Goal: Transaction & Acquisition: Obtain resource

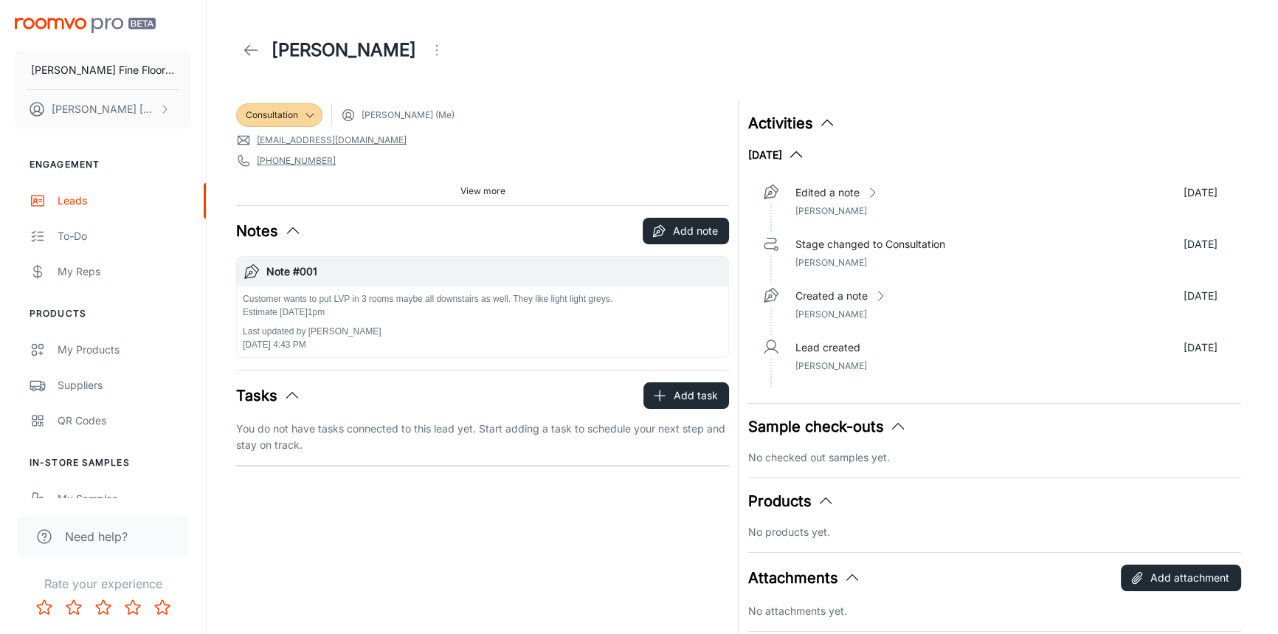
click at [244, 44] on icon at bounding box center [251, 50] width 18 height 18
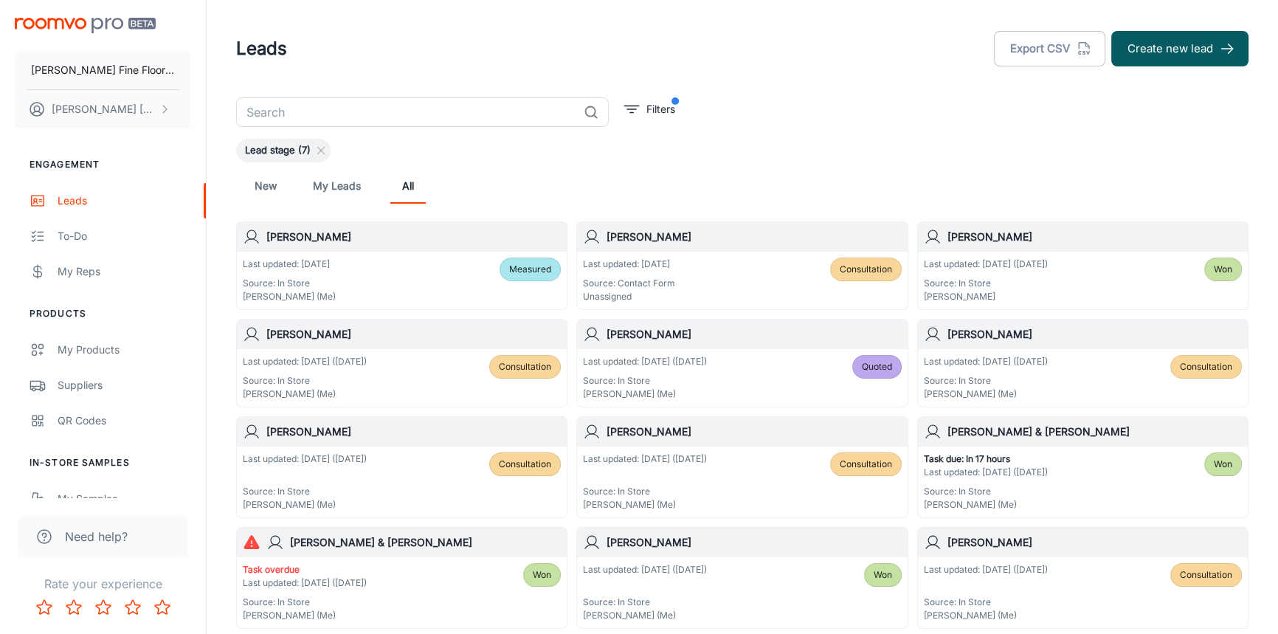
click at [705, 342] on div "[PERSON_NAME]" at bounding box center [742, 335] width 330 height 30
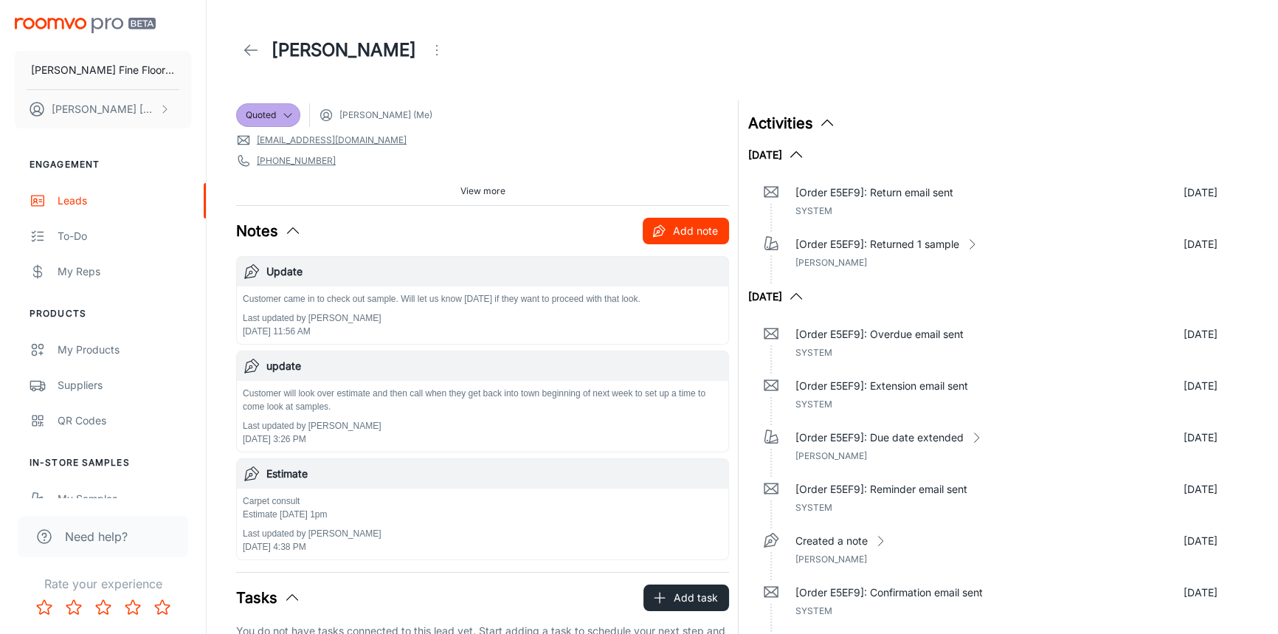
click at [682, 238] on button "Add note" at bounding box center [686, 231] width 86 height 27
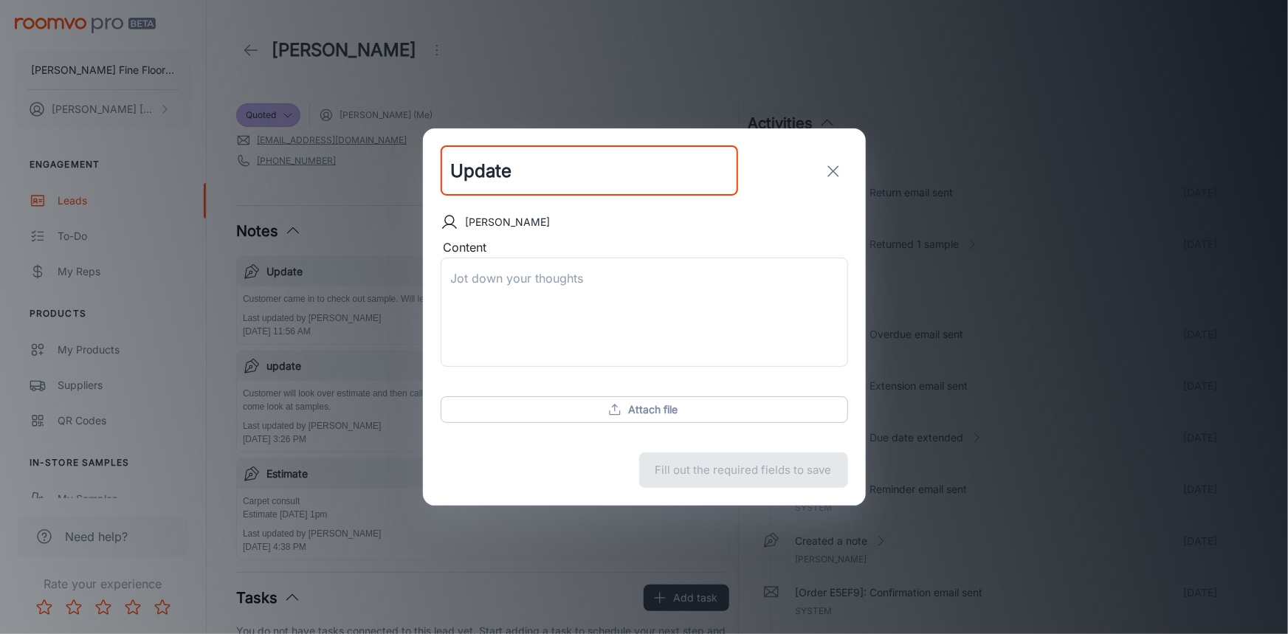
type input "Update"
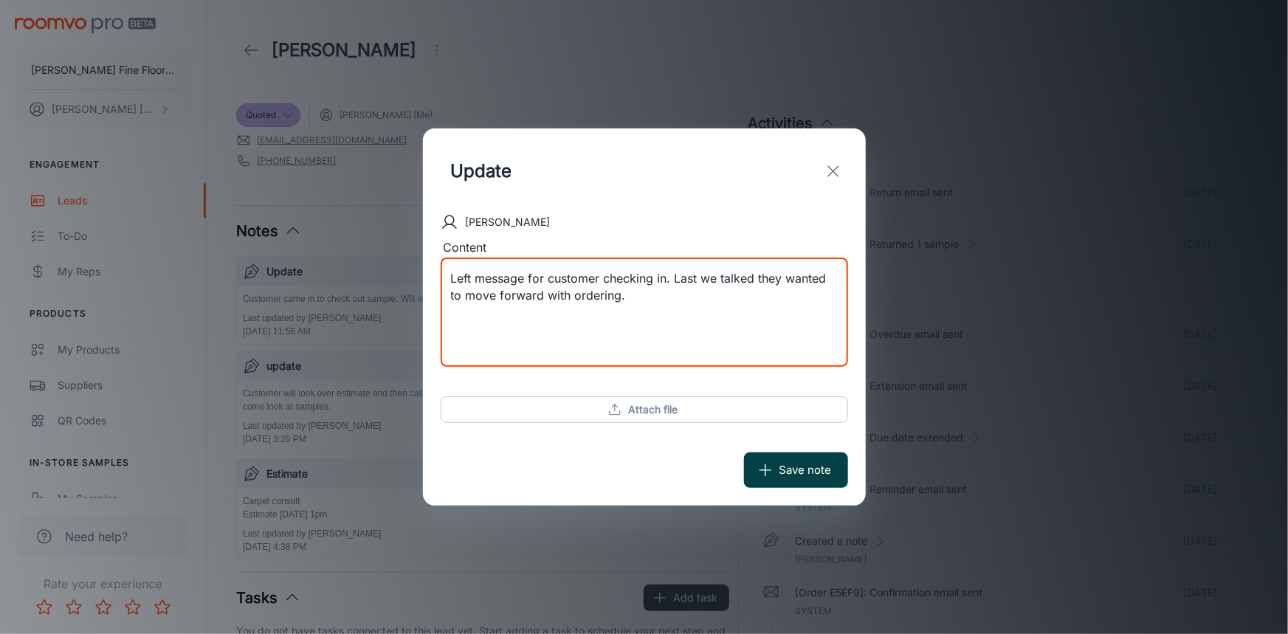
type textarea "Left message for customer checking in. Last we talked they wanted to move forwa…"
click at [813, 473] on button "Save note" at bounding box center [796, 469] width 104 height 35
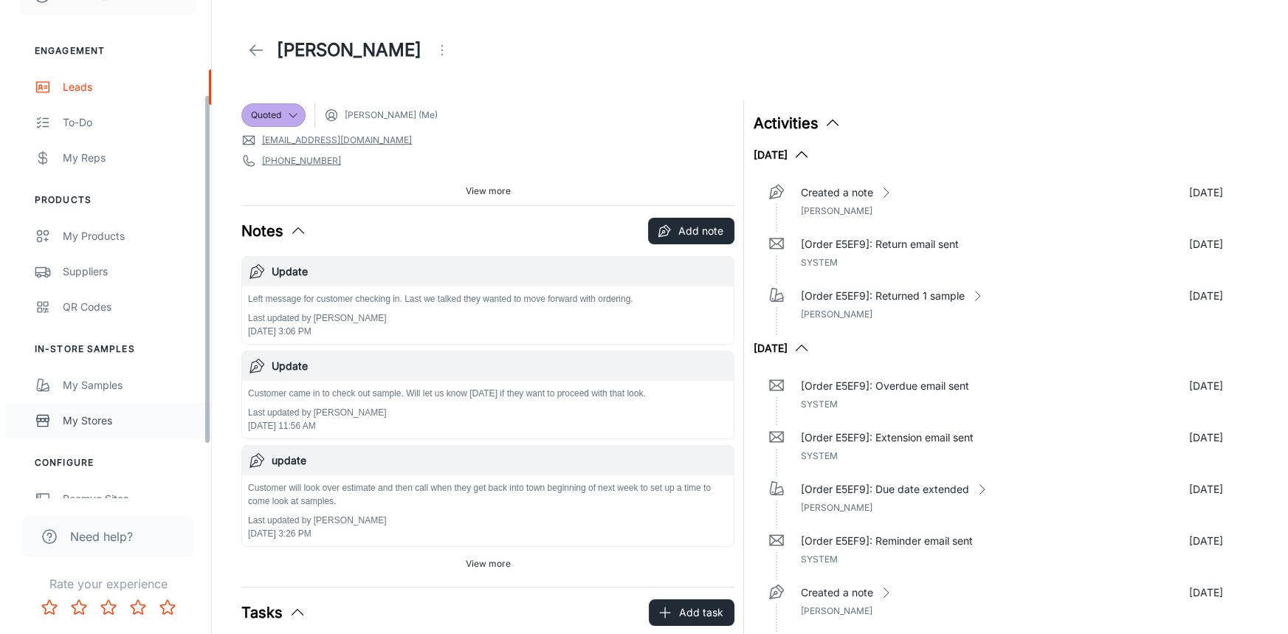
scroll to position [134, 0]
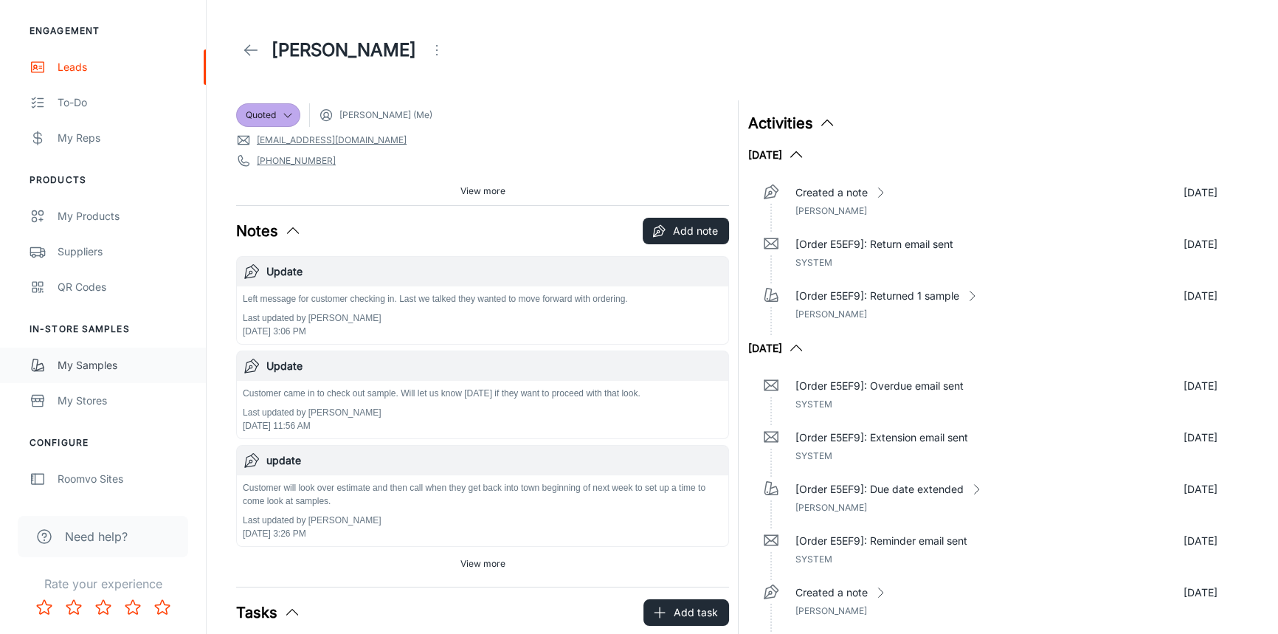
click at [92, 369] on div "My Samples" at bounding box center [125, 365] width 134 height 16
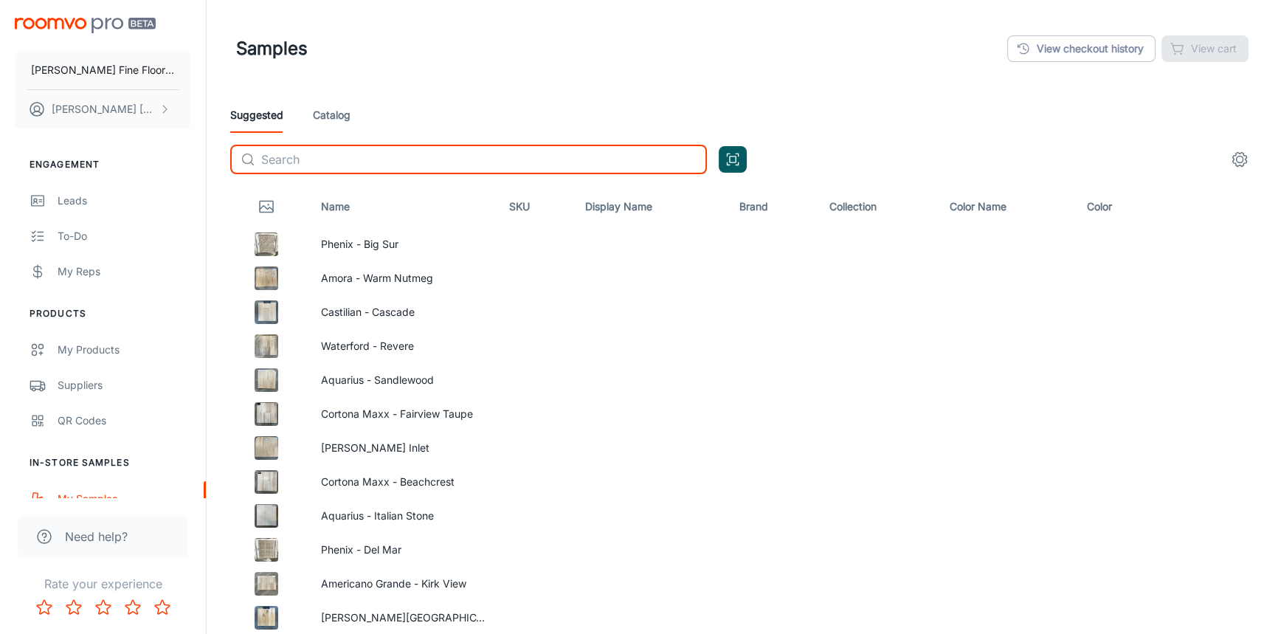
click at [308, 161] on input "text" at bounding box center [484, 160] width 446 height 30
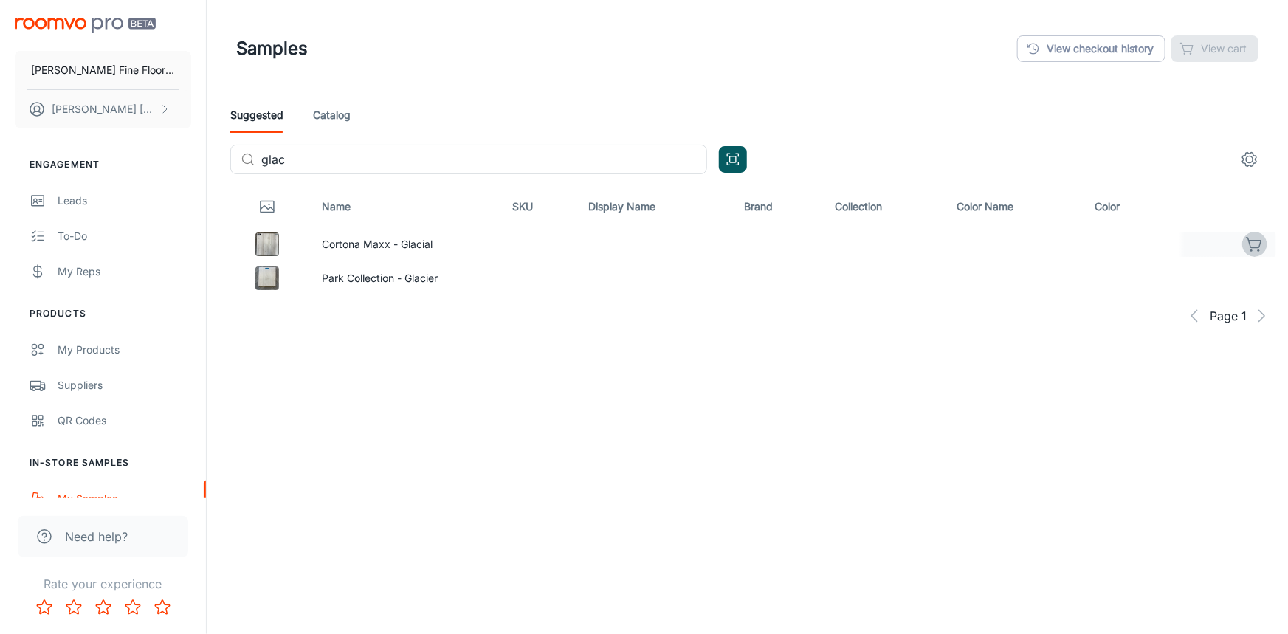
click at [1257, 245] on icon "button" at bounding box center [1255, 244] width 18 height 18
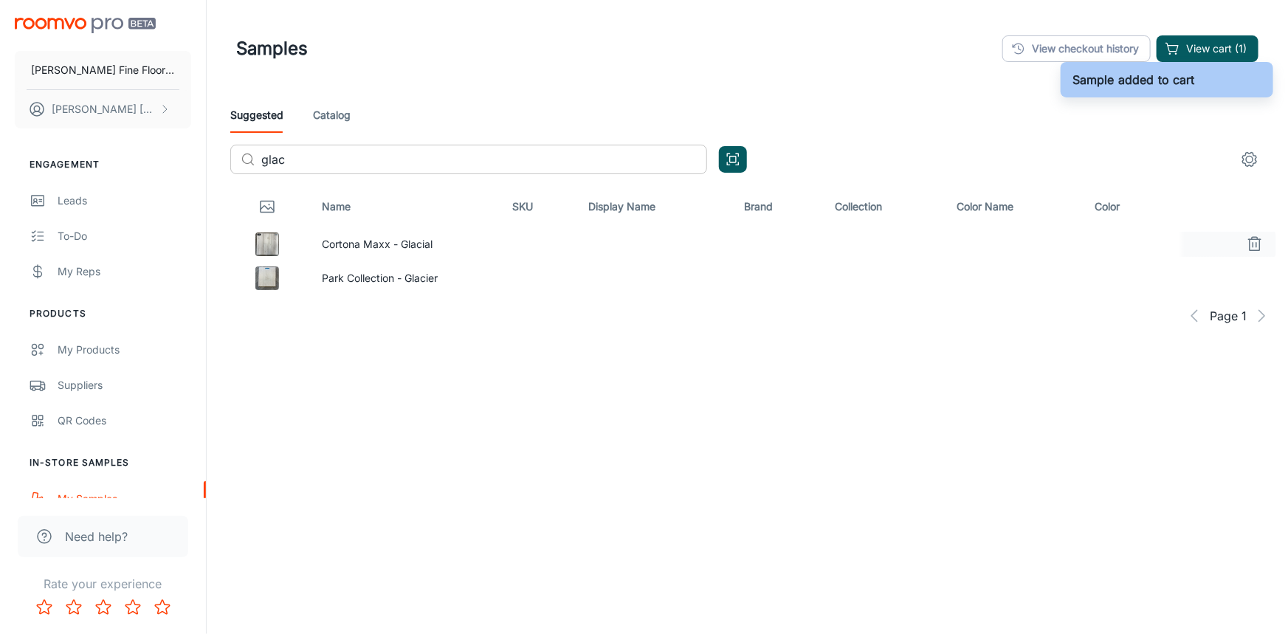
click at [321, 154] on input "glac" at bounding box center [484, 160] width 446 height 30
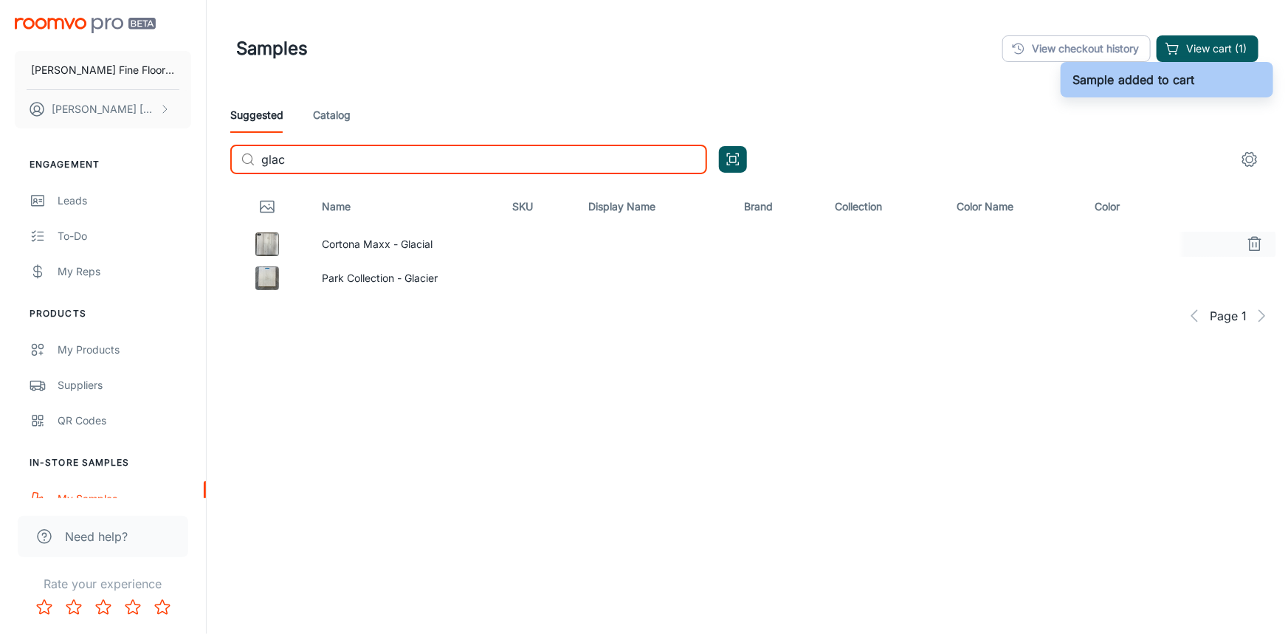
click at [321, 154] on input "glac" at bounding box center [484, 160] width 446 height 30
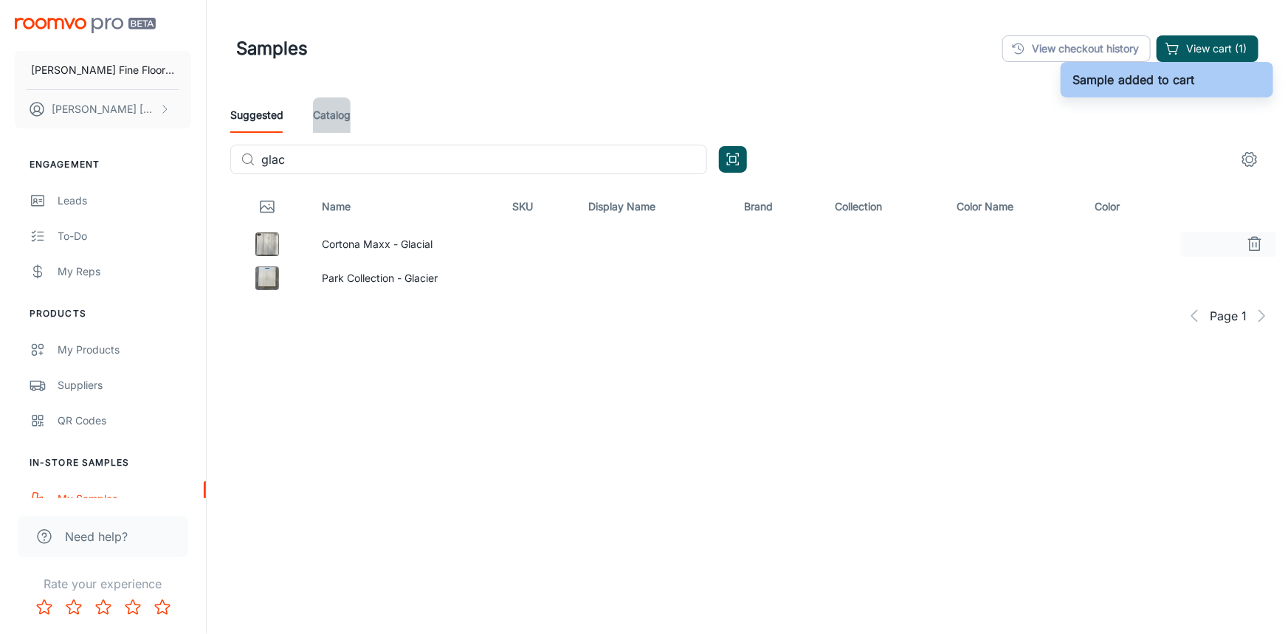
click at [342, 103] on link "Catalog" at bounding box center [332, 114] width 38 height 35
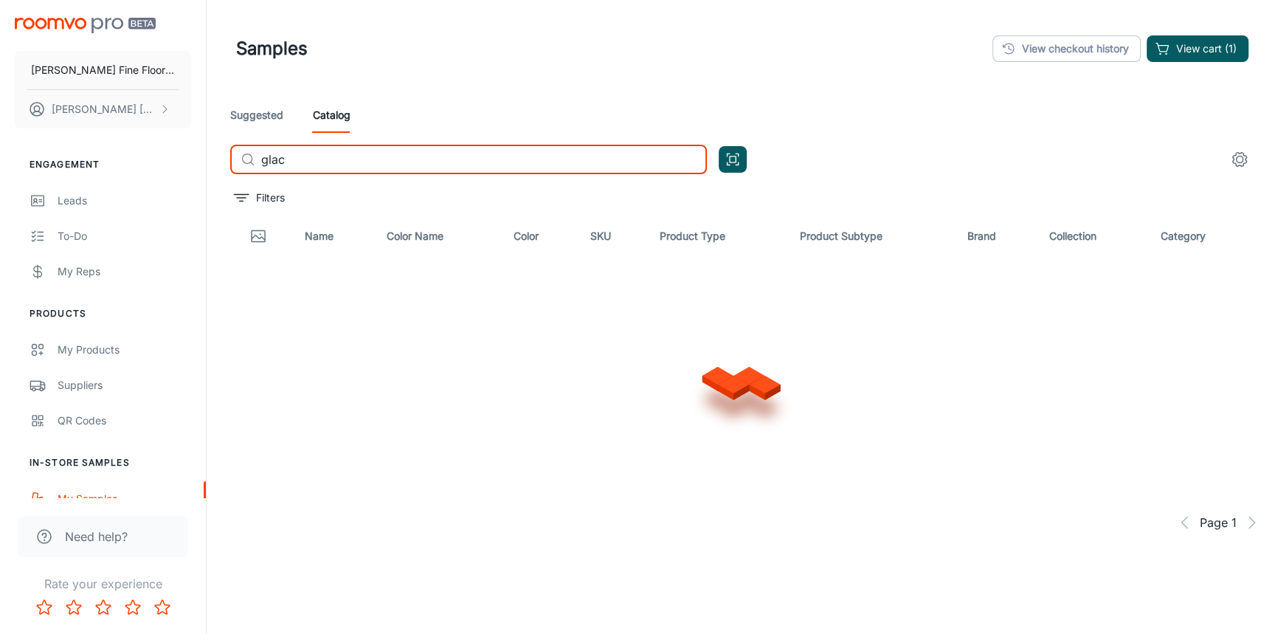
click at [314, 158] on input "glac" at bounding box center [484, 160] width 446 height 30
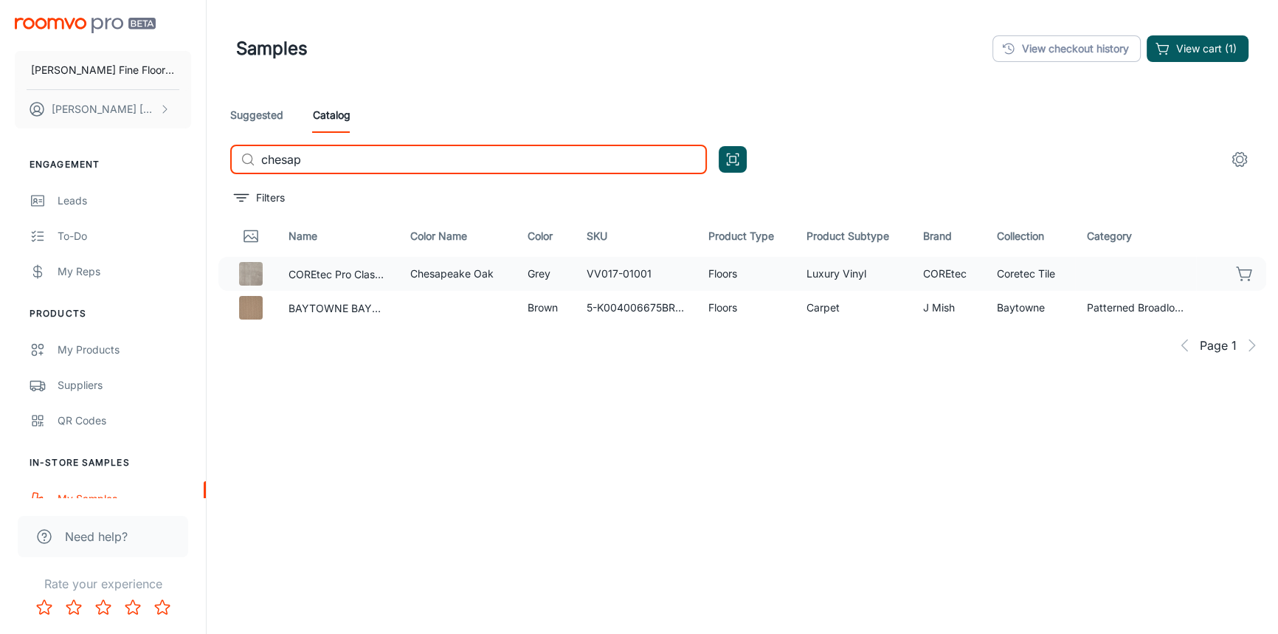
click at [1240, 270] on icon "button" at bounding box center [1244, 272] width 15 height 10
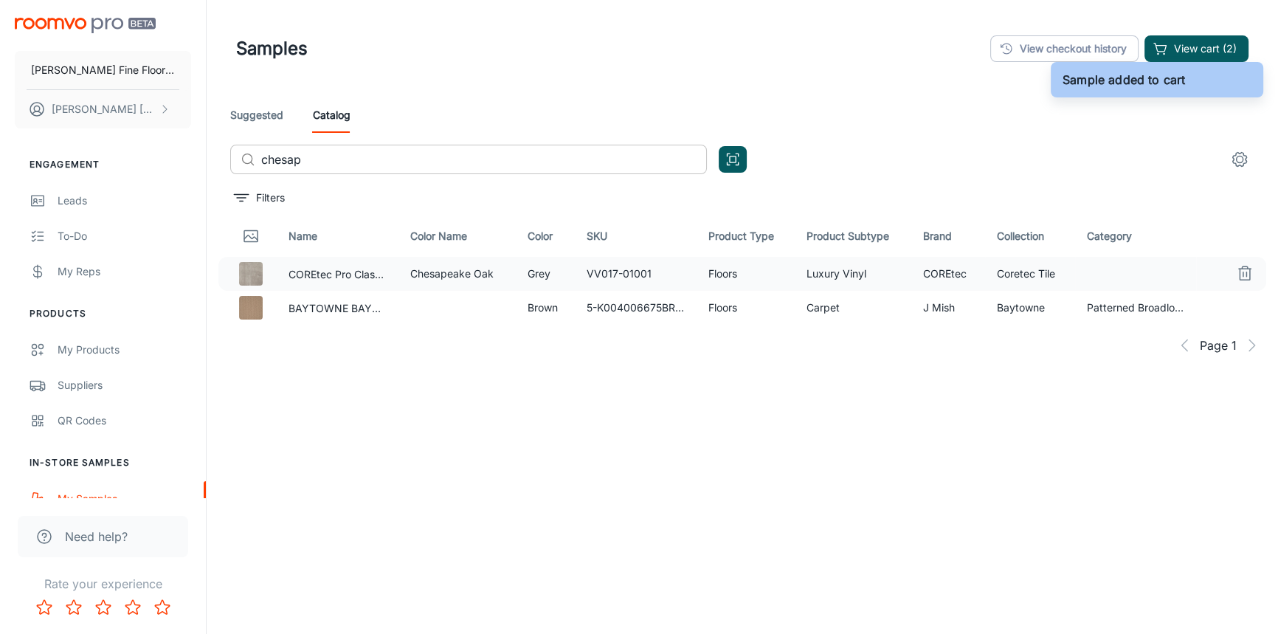
click at [280, 153] on input "chesap" at bounding box center [484, 160] width 446 height 30
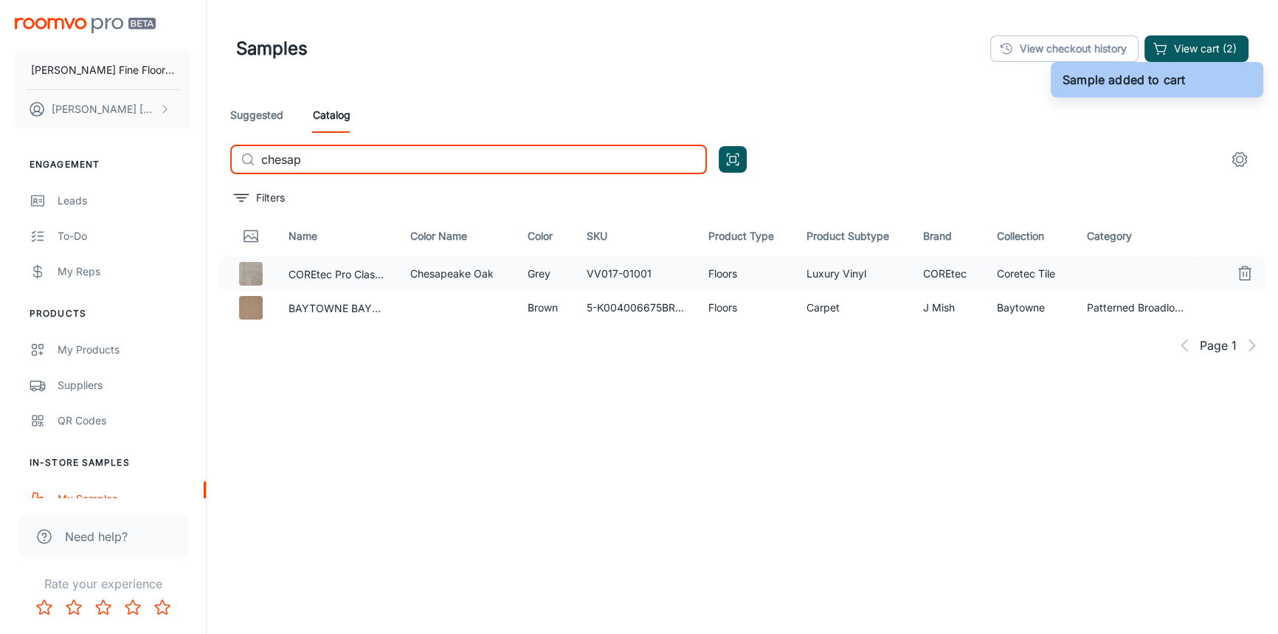
click at [311, 162] on input "chesap" at bounding box center [484, 160] width 446 height 30
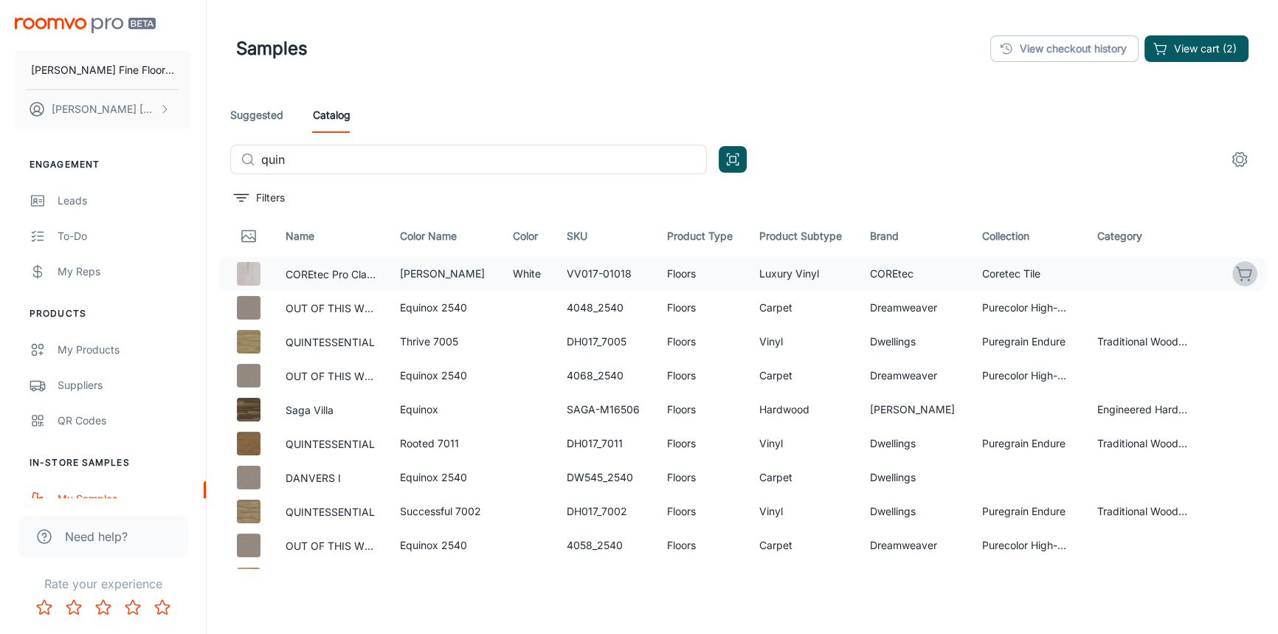
click at [1236, 272] on icon "button" at bounding box center [1245, 274] width 18 height 18
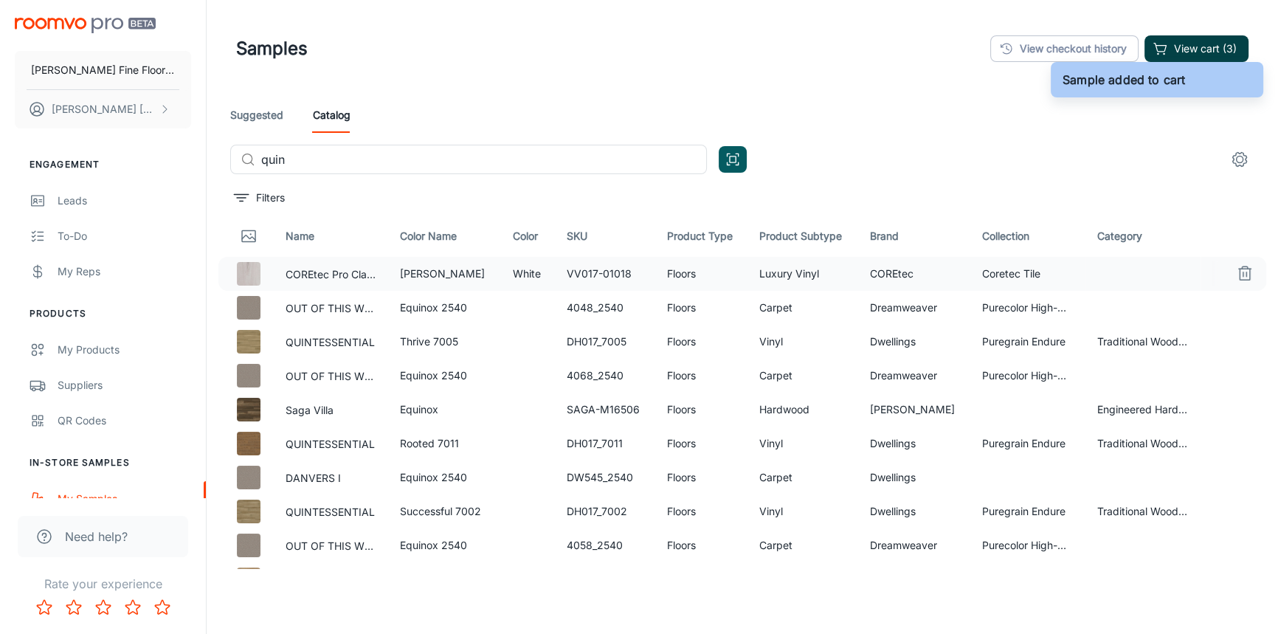
click at [1180, 38] on button "View cart (3)" at bounding box center [1197, 48] width 104 height 27
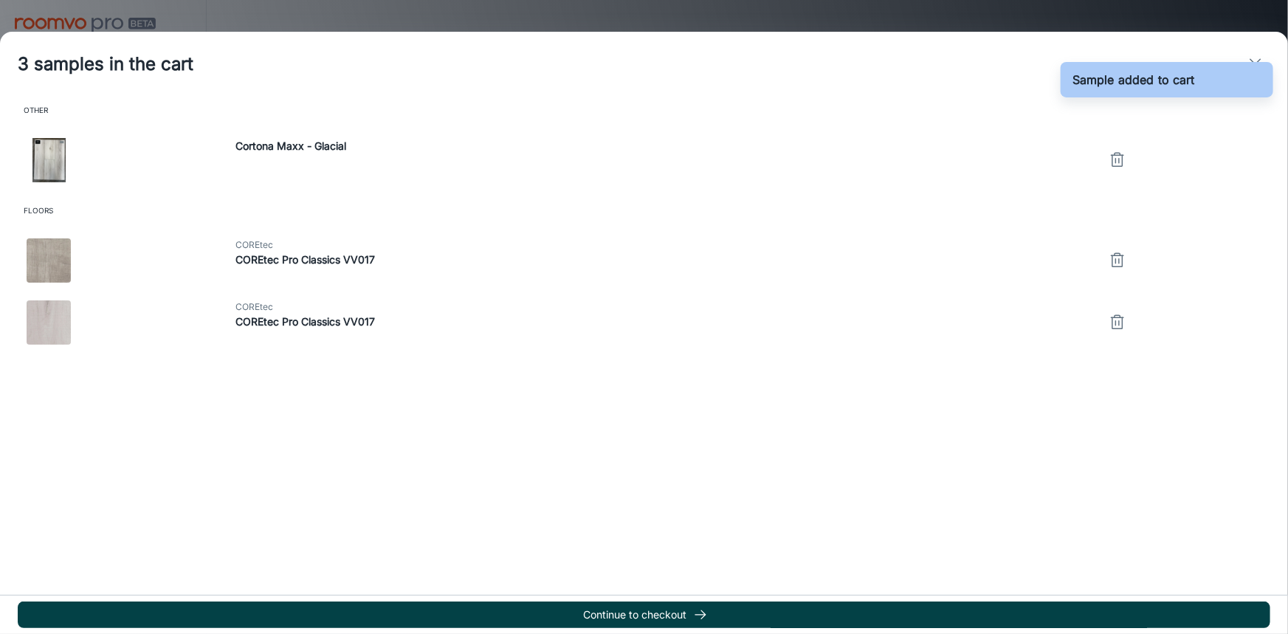
click at [655, 611] on button "Continue to checkout" at bounding box center [644, 615] width 1253 height 27
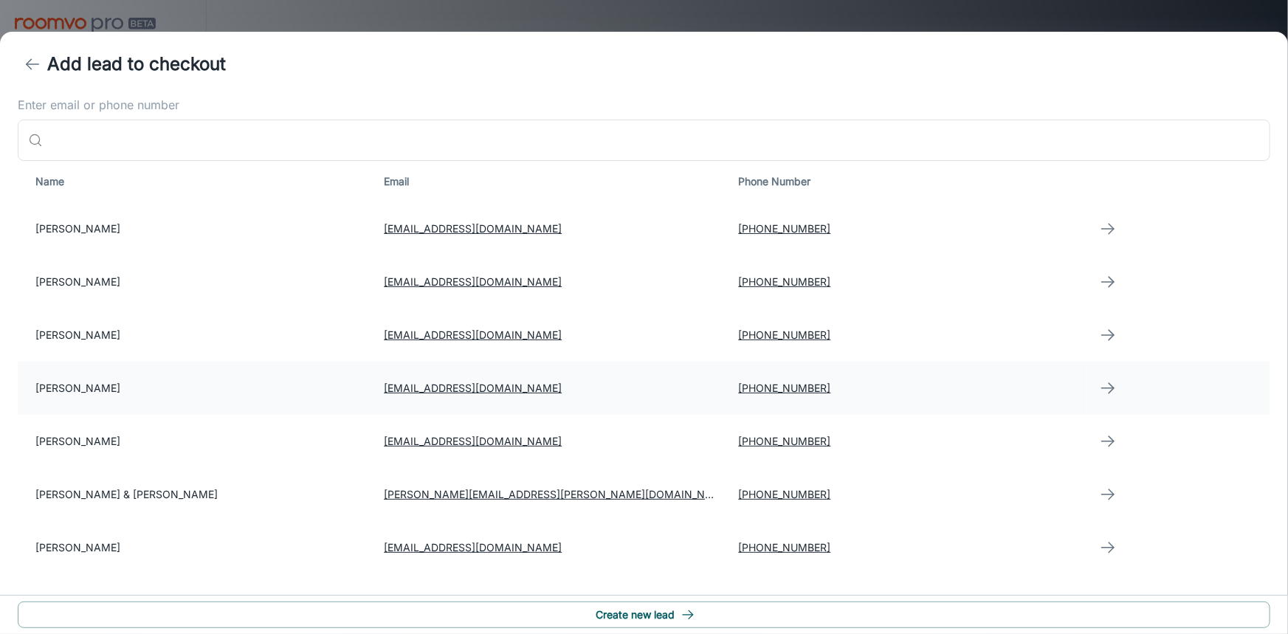
click at [117, 392] on td "[PERSON_NAME]" at bounding box center [195, 388] width 354 height 53
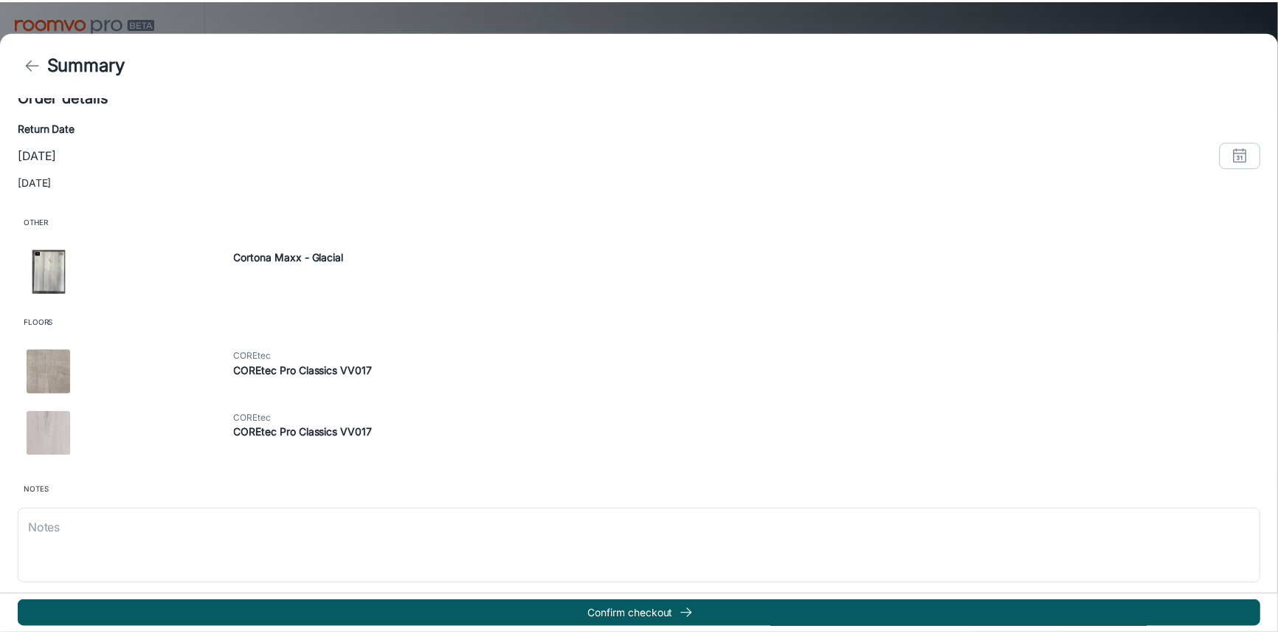
scroll to position [66, 0]
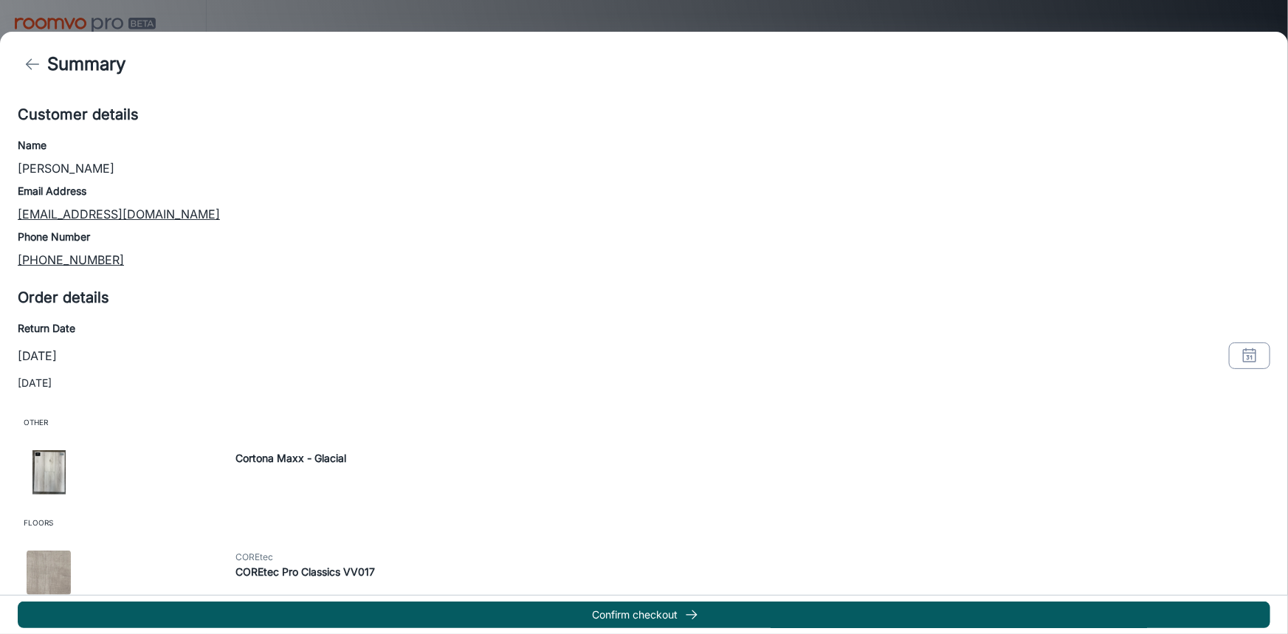
click at [1244, 350] on rect "button" at bounding box center [1250, 356] width 13 height 13
click at [1233, 142] on button "4" at bounding box center [1231, 141] width 27 height 27
click at [1228, 322] on button "OK" at bounding box center [1231, 323] width 47 height 27
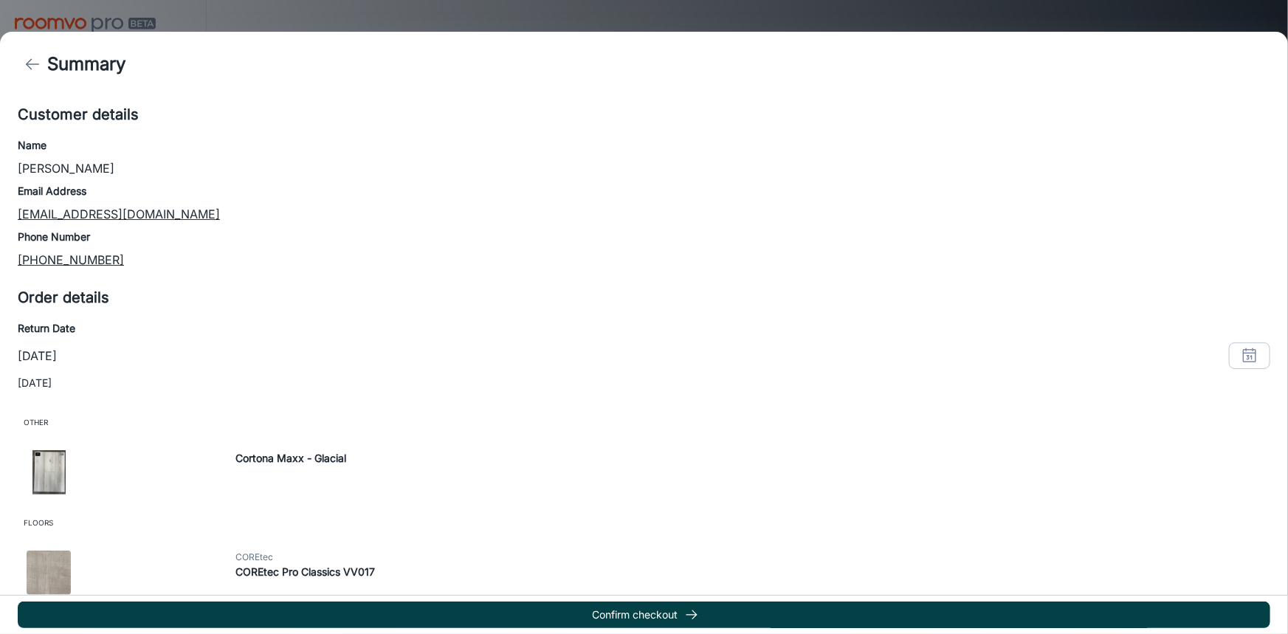
click at [634, 616] on button "Confirm checkout" at bounding box center [644, 615] width 1253 height 27
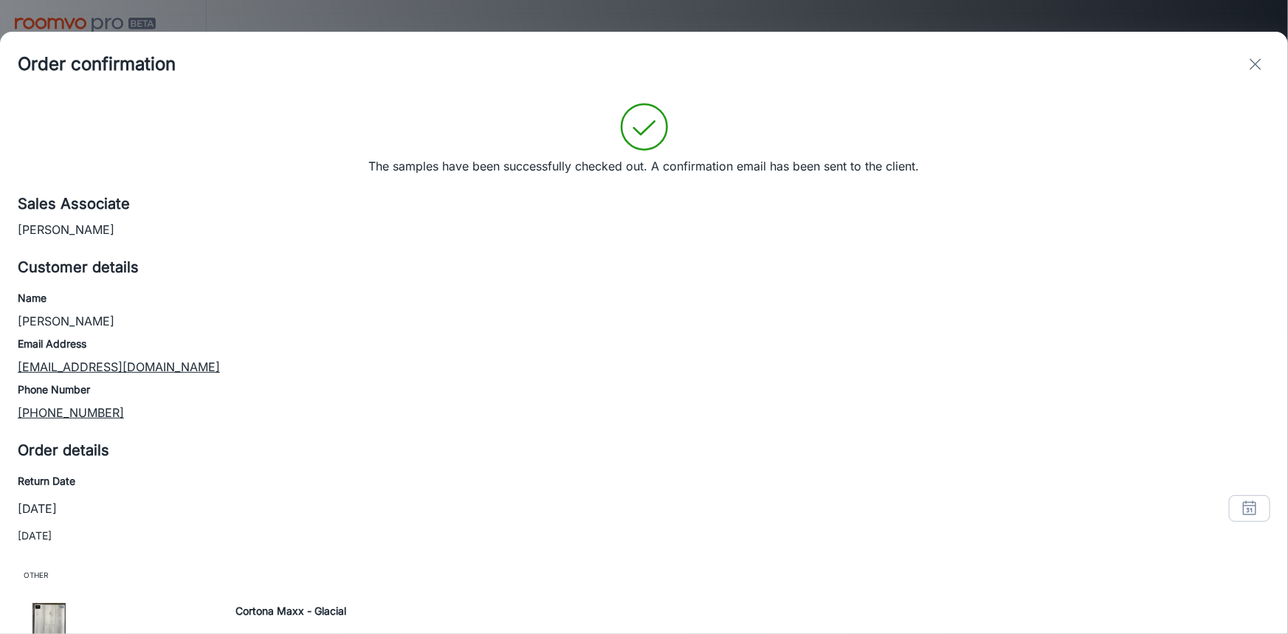
click at [1255, 66] on line "exit" at bounding box center [1255, 64] width 10 height 10
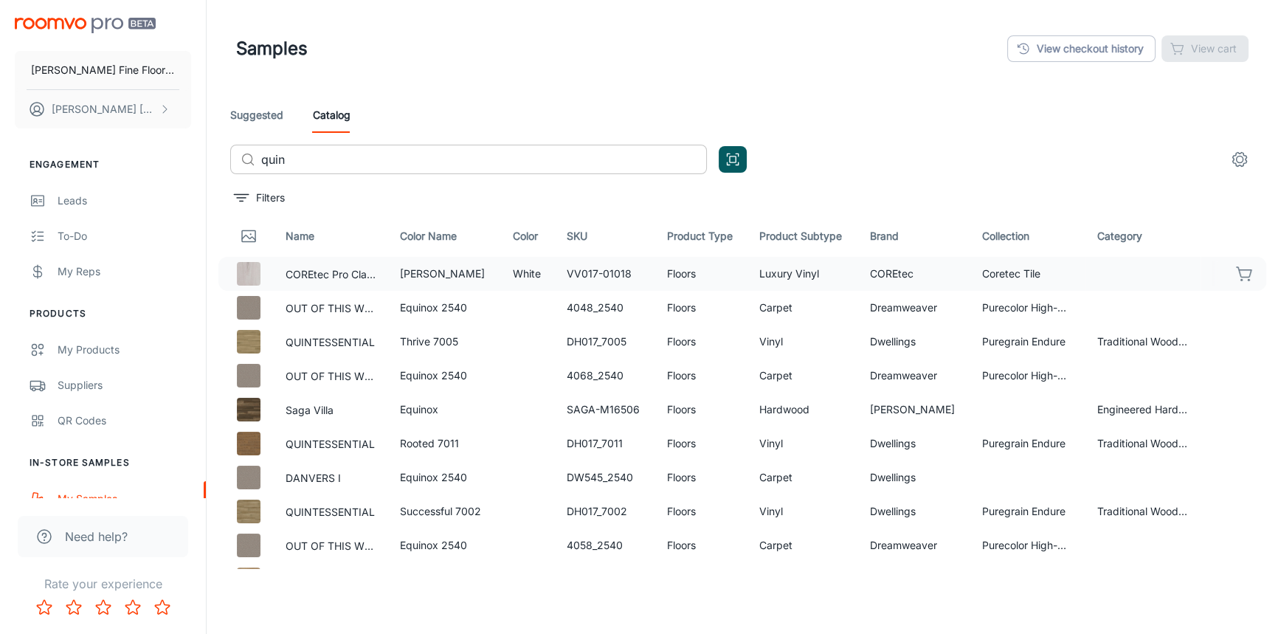
click at [428, 165] on input "quin" at bounding box center [484, 160] width 446 height 30
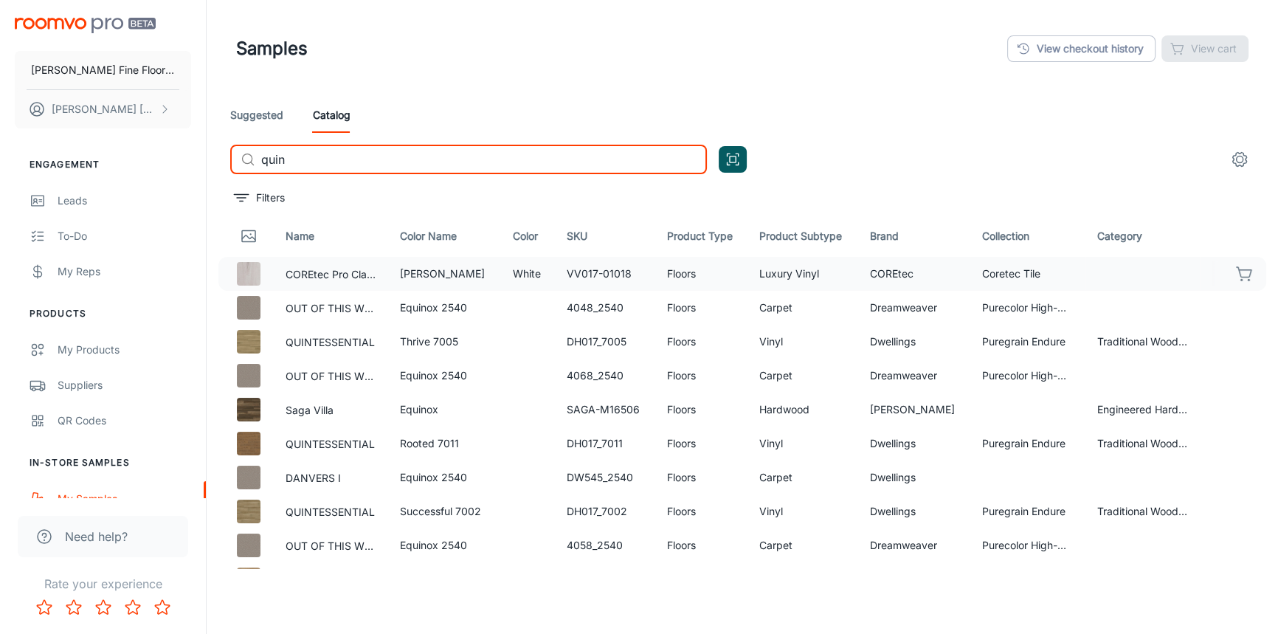
click at [428, 165] on input "quin" at bounding box center [484, 160] width 446 height 30
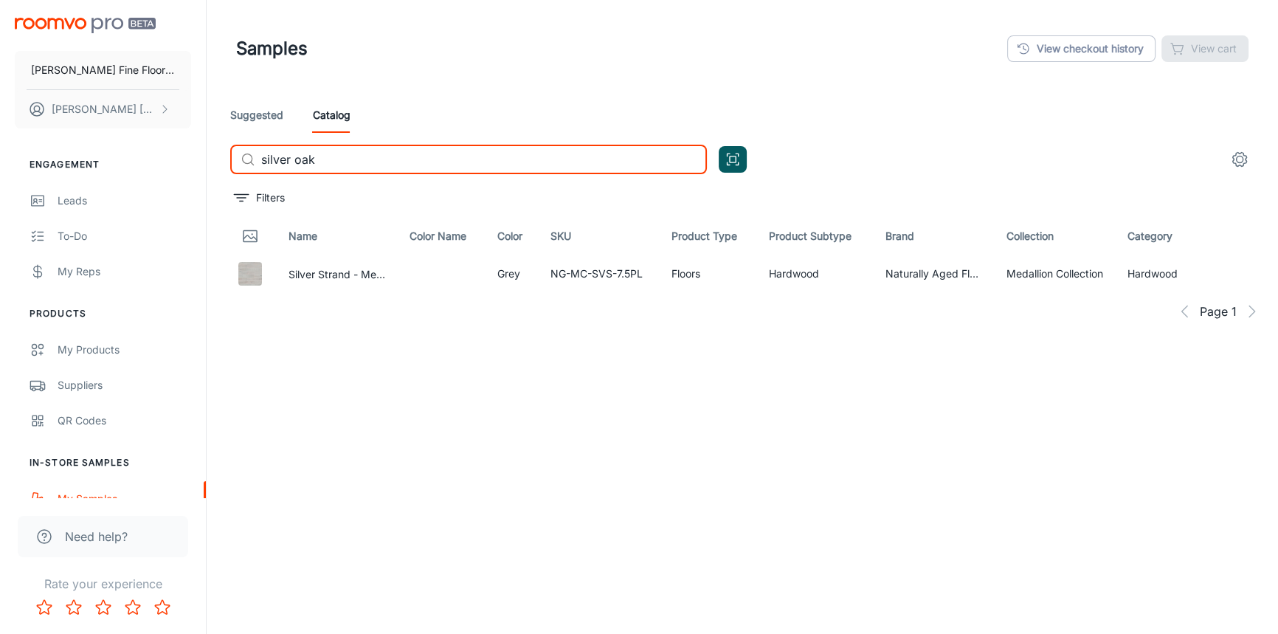
type input "silver oak"
click at [258, 103] on link "Suggested" at bounding box center [256, 114] width 53 height 35
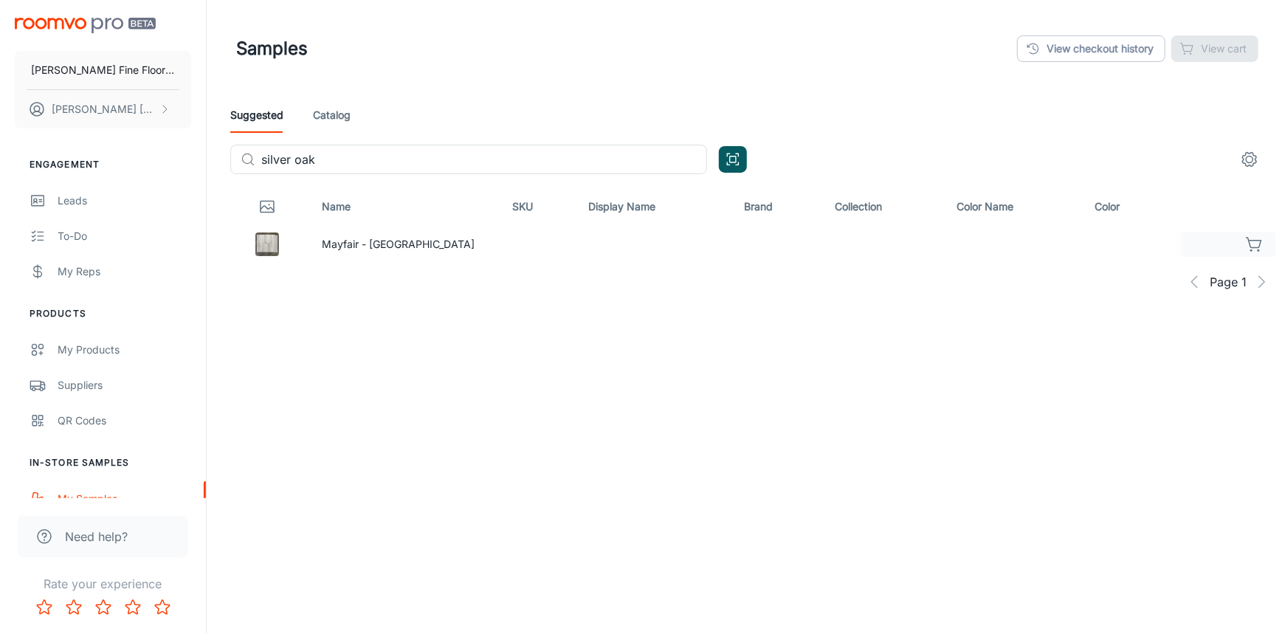
click at [1255, 245] on icon "button" at bounding box center [1255, 244] width 18 height 18
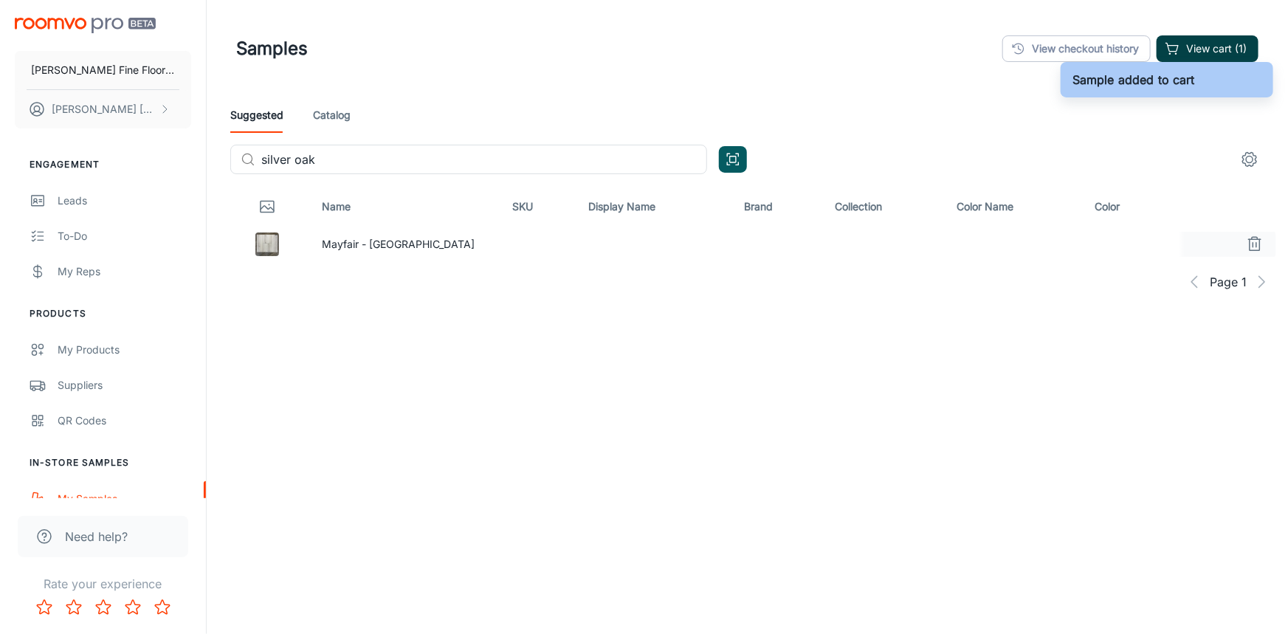
click at [1210, 50] on button "View cart (1)" at bounding box center [1208, 48] width 102 height 27
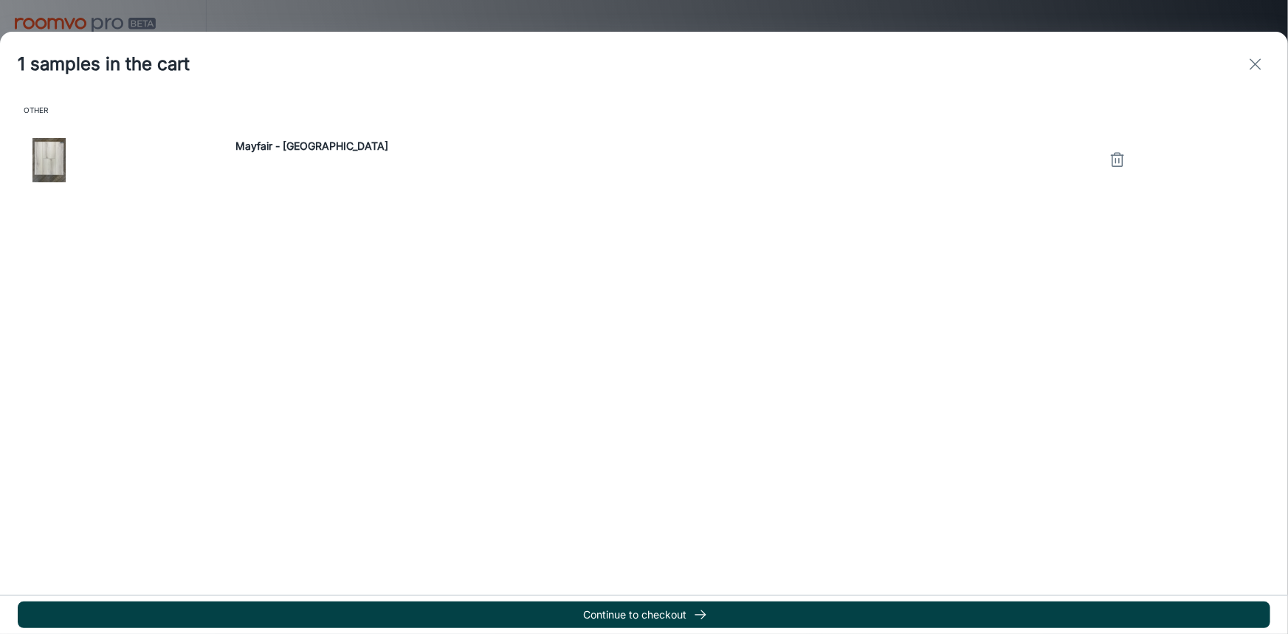
click at [636, 613] on button "Continue to checkout" at bounding box center [644, 615] width 1253 height 27
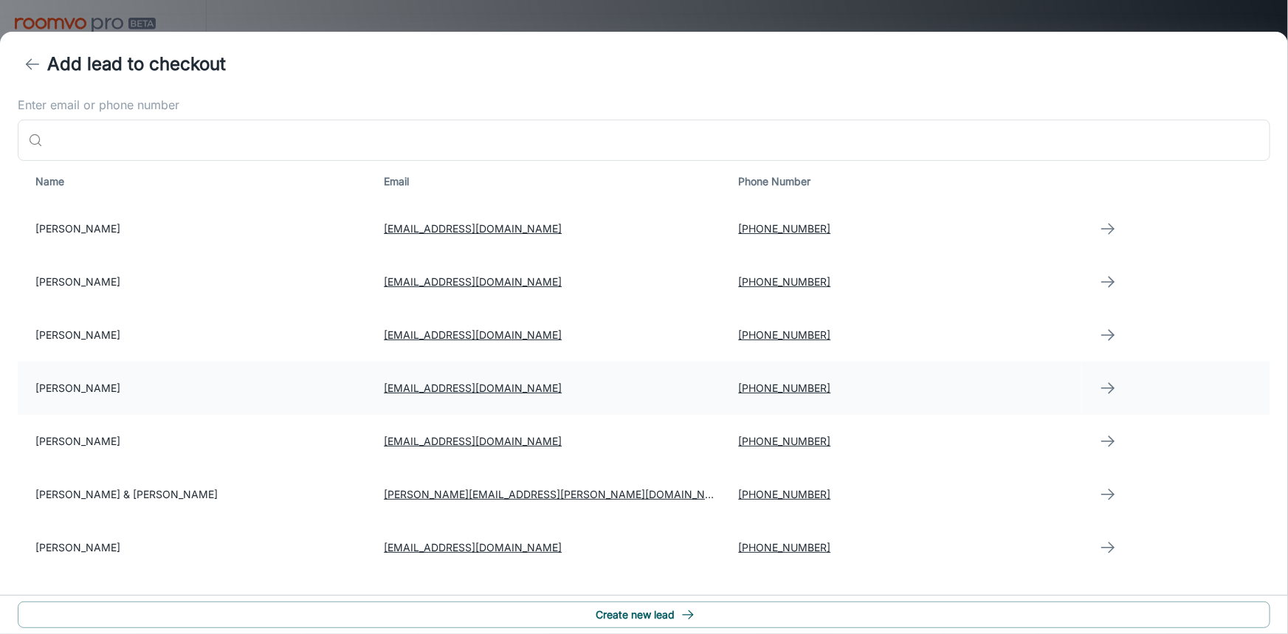
click at [107, 388] on td "[PERSON_NAME]" at bounding box center [195, 388] width 354 height 53
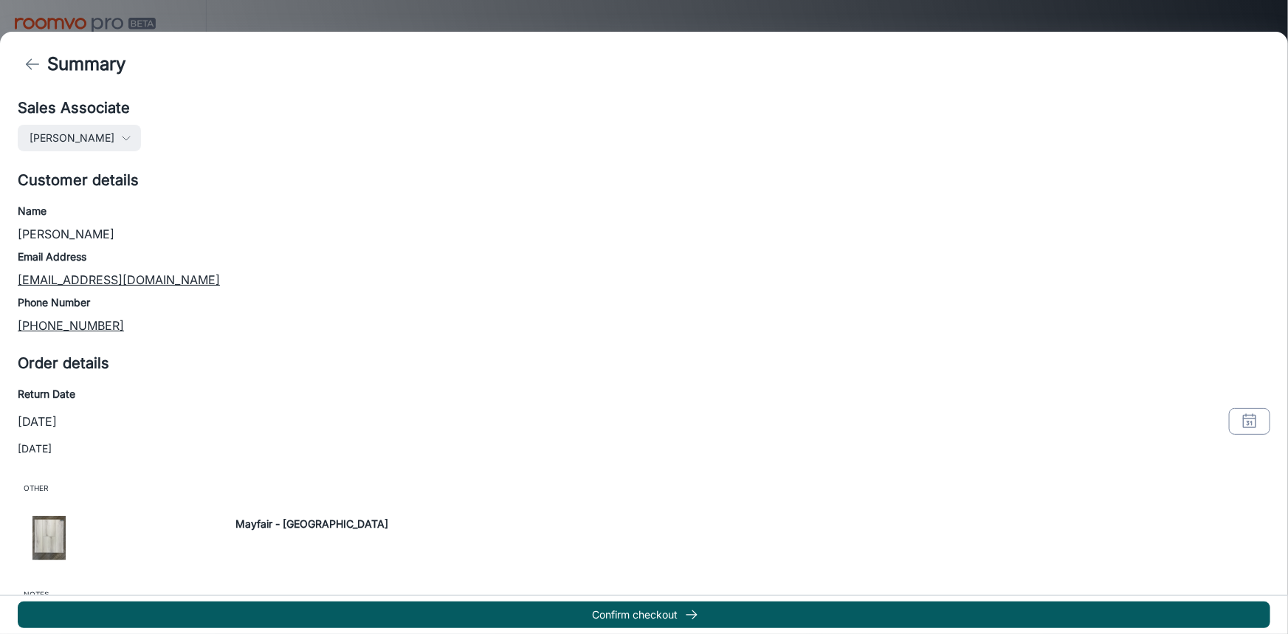
click at [1241, 427] on icon "button" at bounding box center [1250, 422] width 18 height 18
click at [1233, 207] on button "4" at bounding box center [1231, 207] width 27 height 27
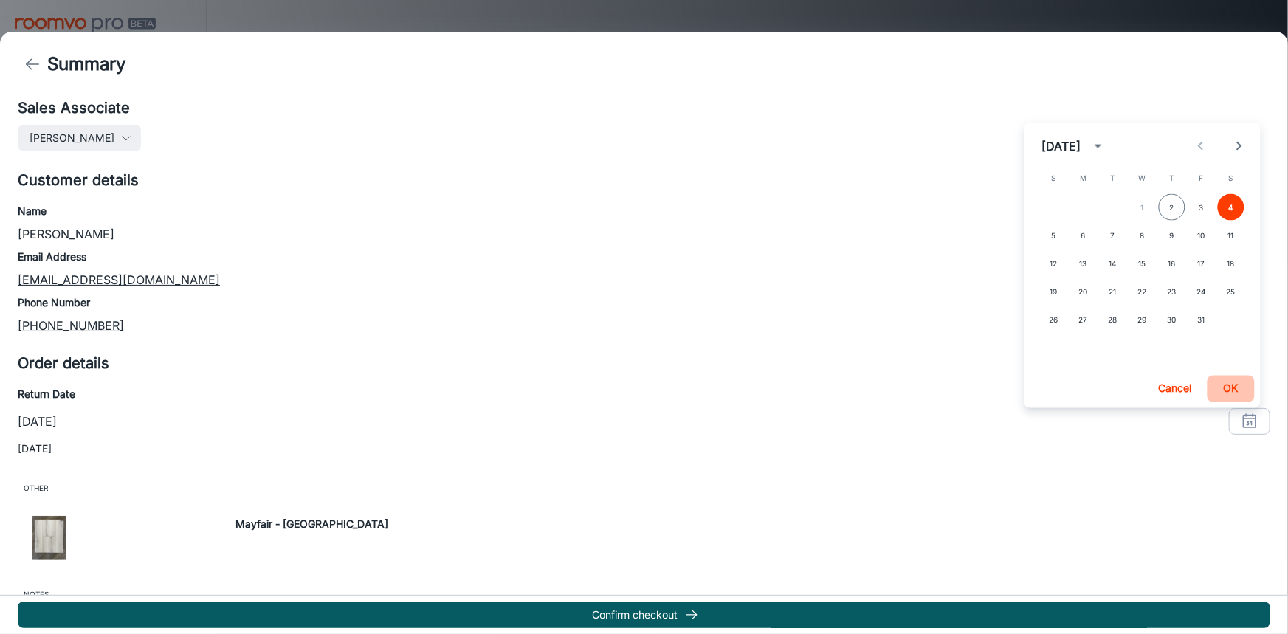
click at [1230, 393] on button "OK" at bounding box center [1231, 389] width 47 height 27
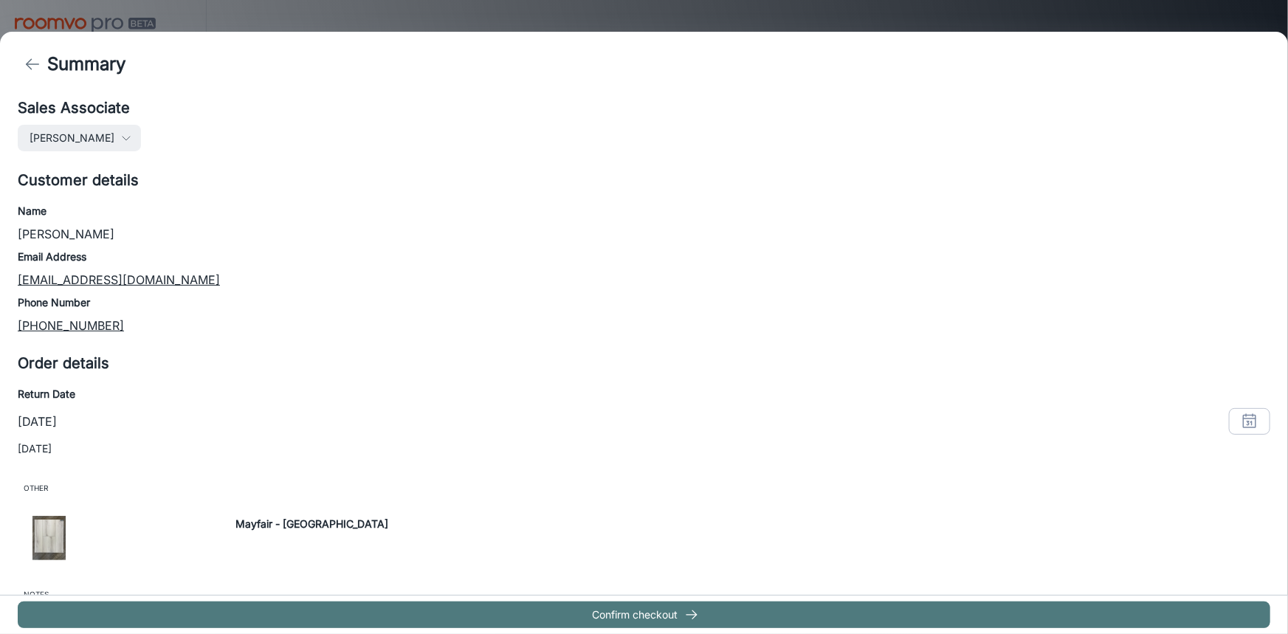
click at [579, 613] on button "Confirm checkout" at bounding box center [644, 615] width 1253 height 27
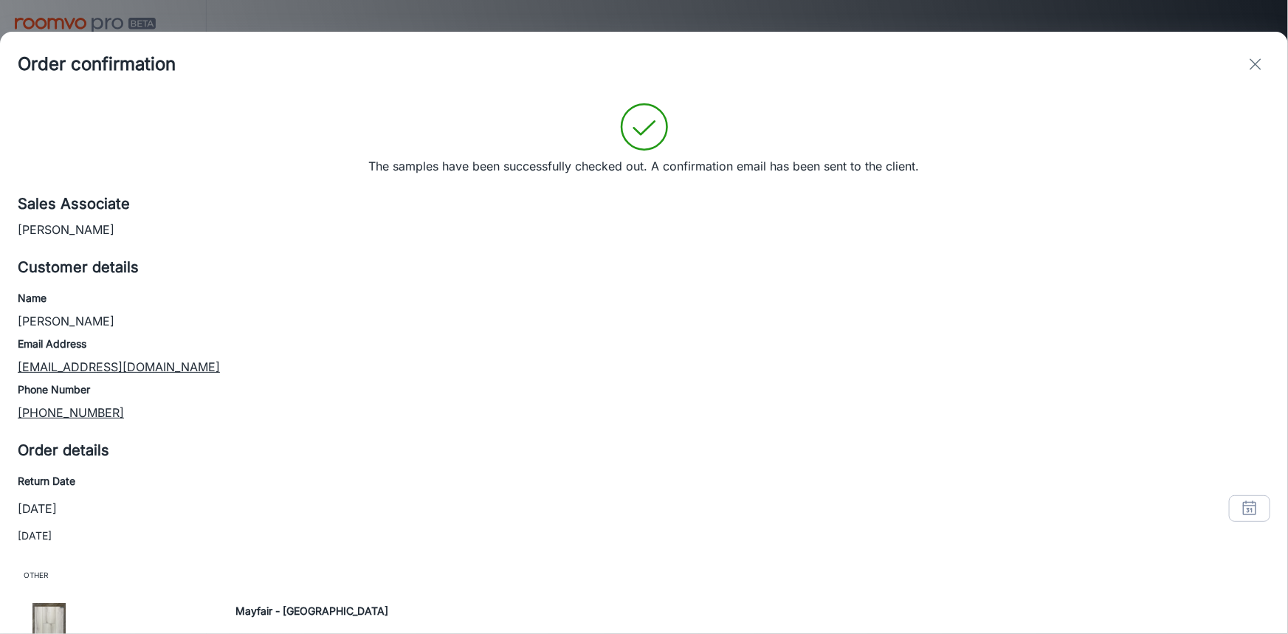
click at [1254, 66] on line "exit" at bounding box center [1255, 64] width 10 height 10
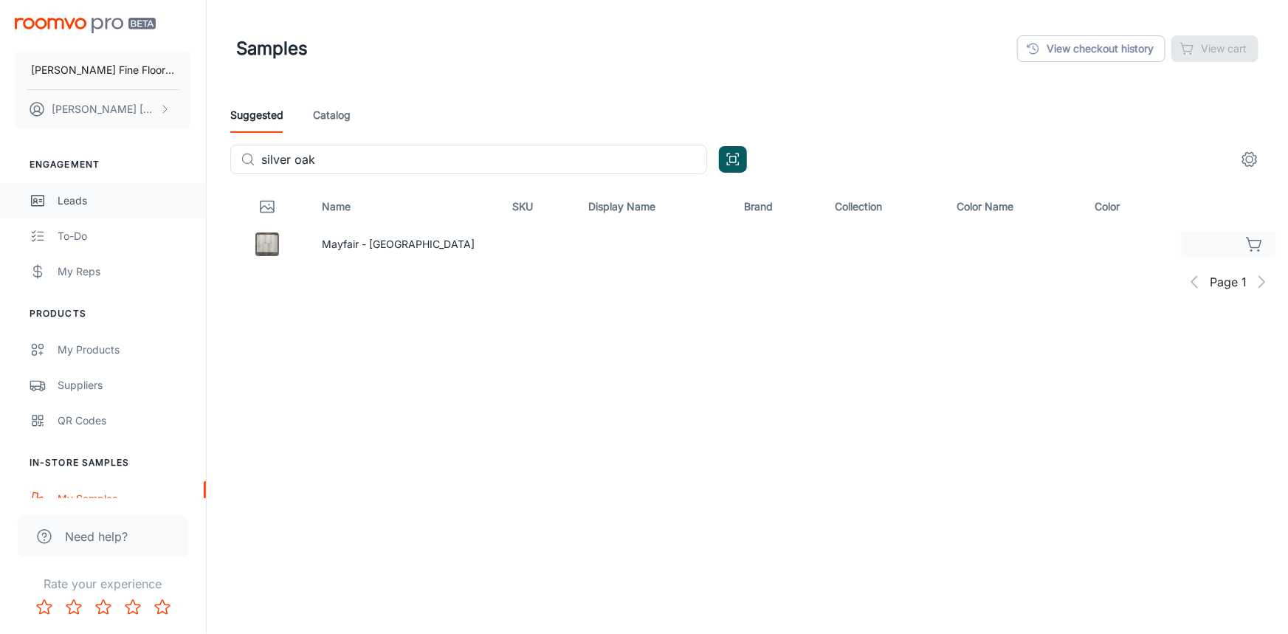
click at [86, 200] on div "Leads" at bounding box center [125, 201] width 134 height 16
